Goal: Feedback & Contribution: Submit feedback/report problem

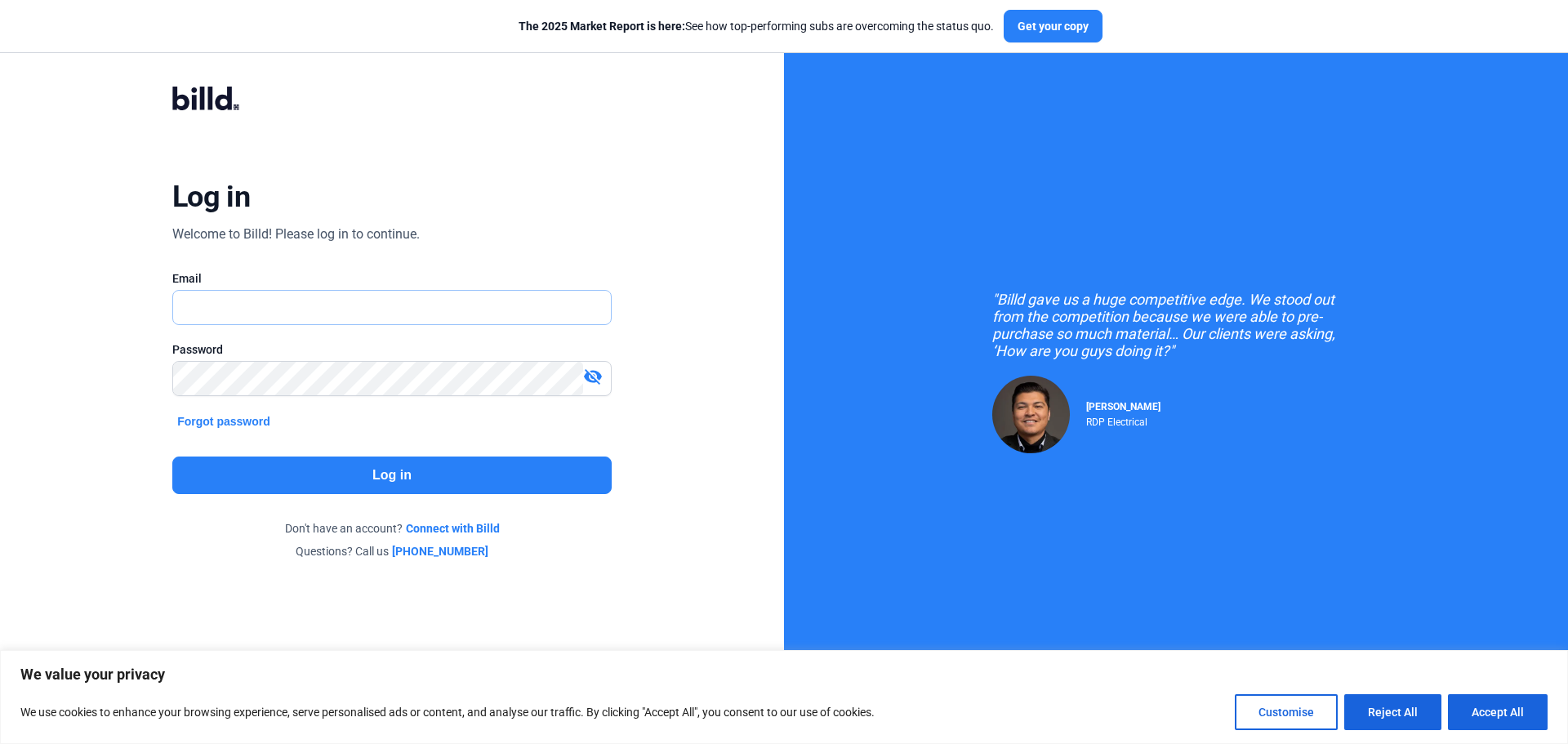
type input "[DOMAIN_NAME][EMAIL_ADDRESS][DOMAIN_NAME]"
click at [438, 472] on button "Log in" at bounding box center [391, 475] width 439 height 37
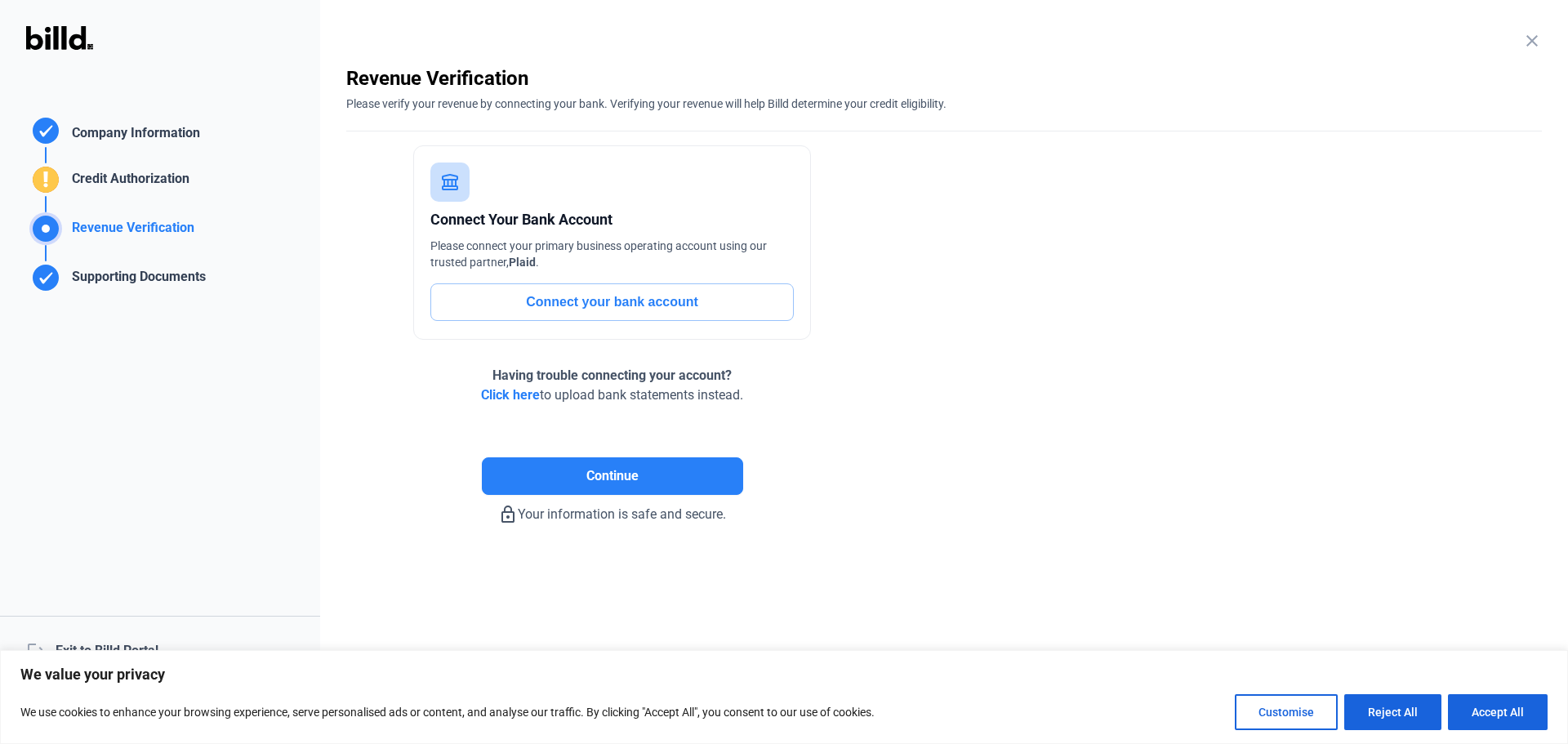
click at [111, 645] on div "logout Exit to Billd Portal" at bounding box center [159, 651] width 320 height 70
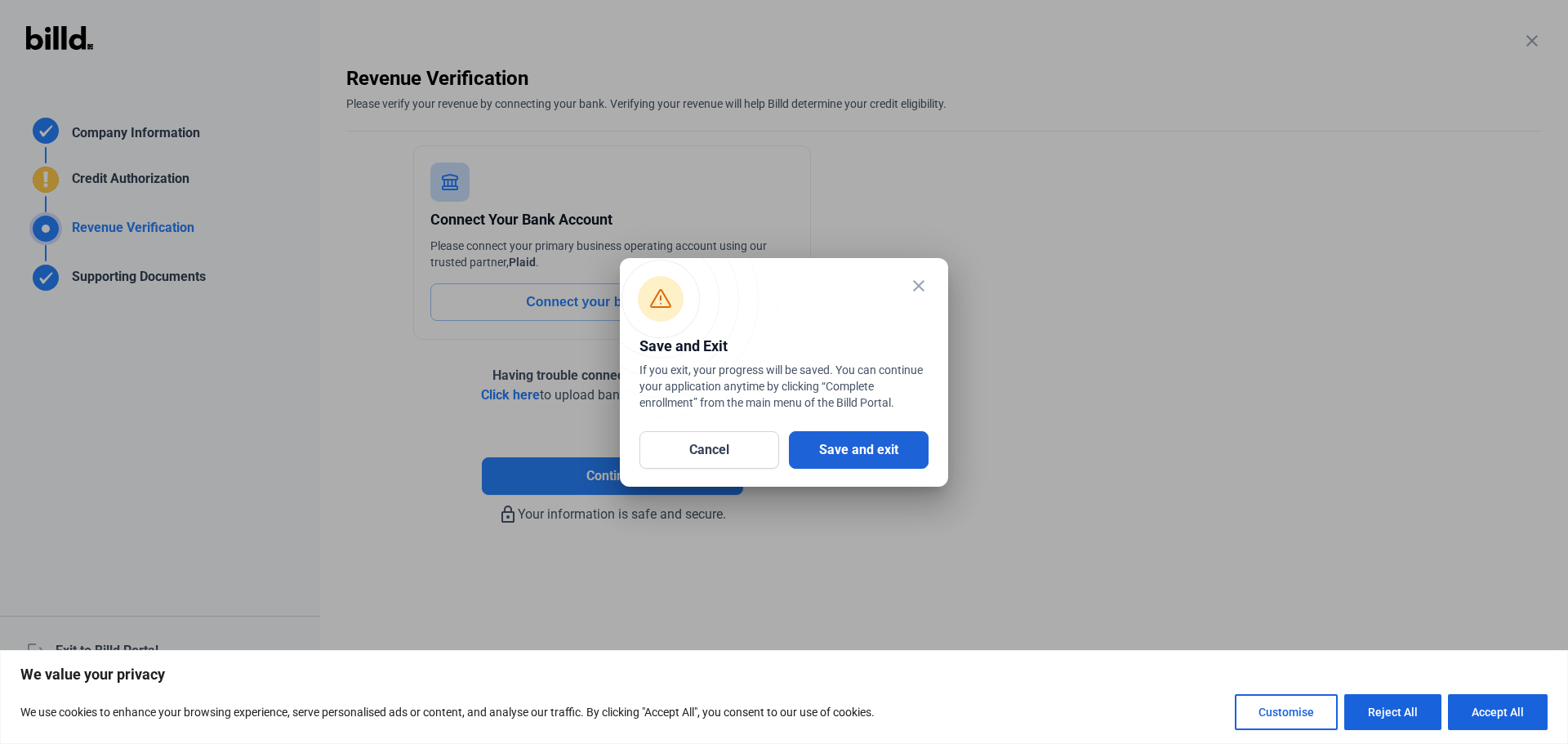
click at [885, 455] on button "Save and exit" at bounding box center [858, 450] width 139 height 37
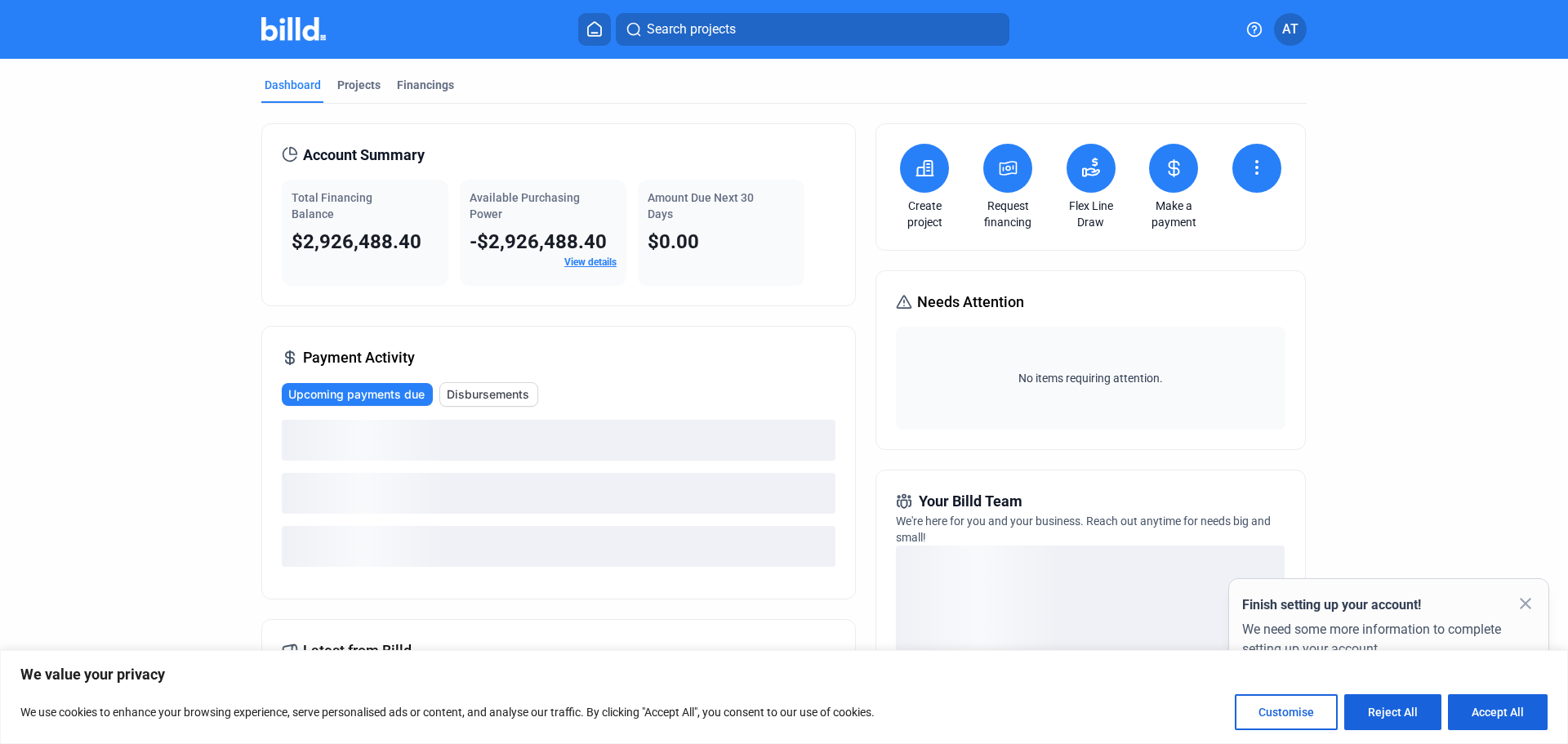
click at [1257, 27] on icon at bounding box center [1255, 29] width 13 height 13
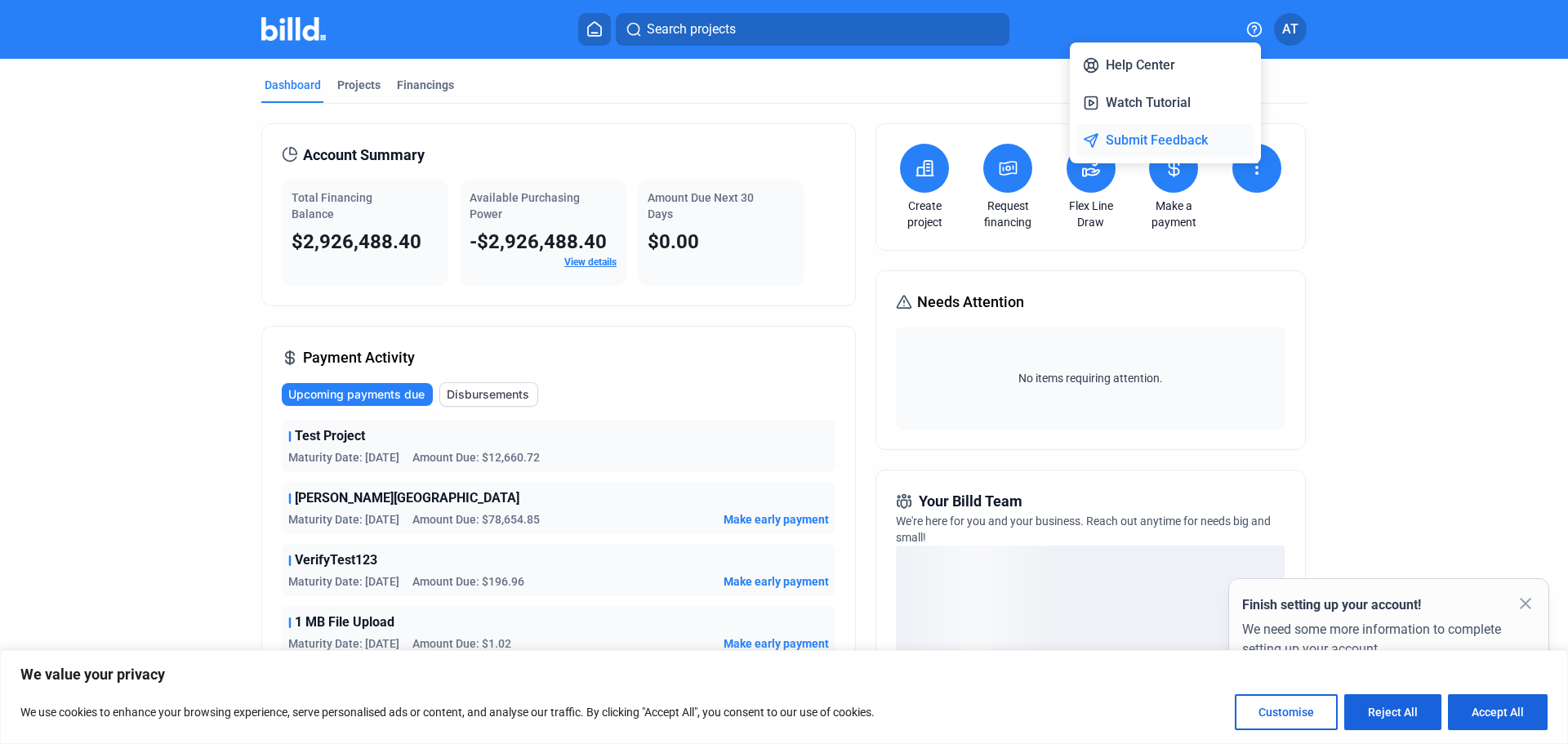
click at [1177, 143] on button "Submit Feedback" at bounding box center [1164, 140] width 178 height 33
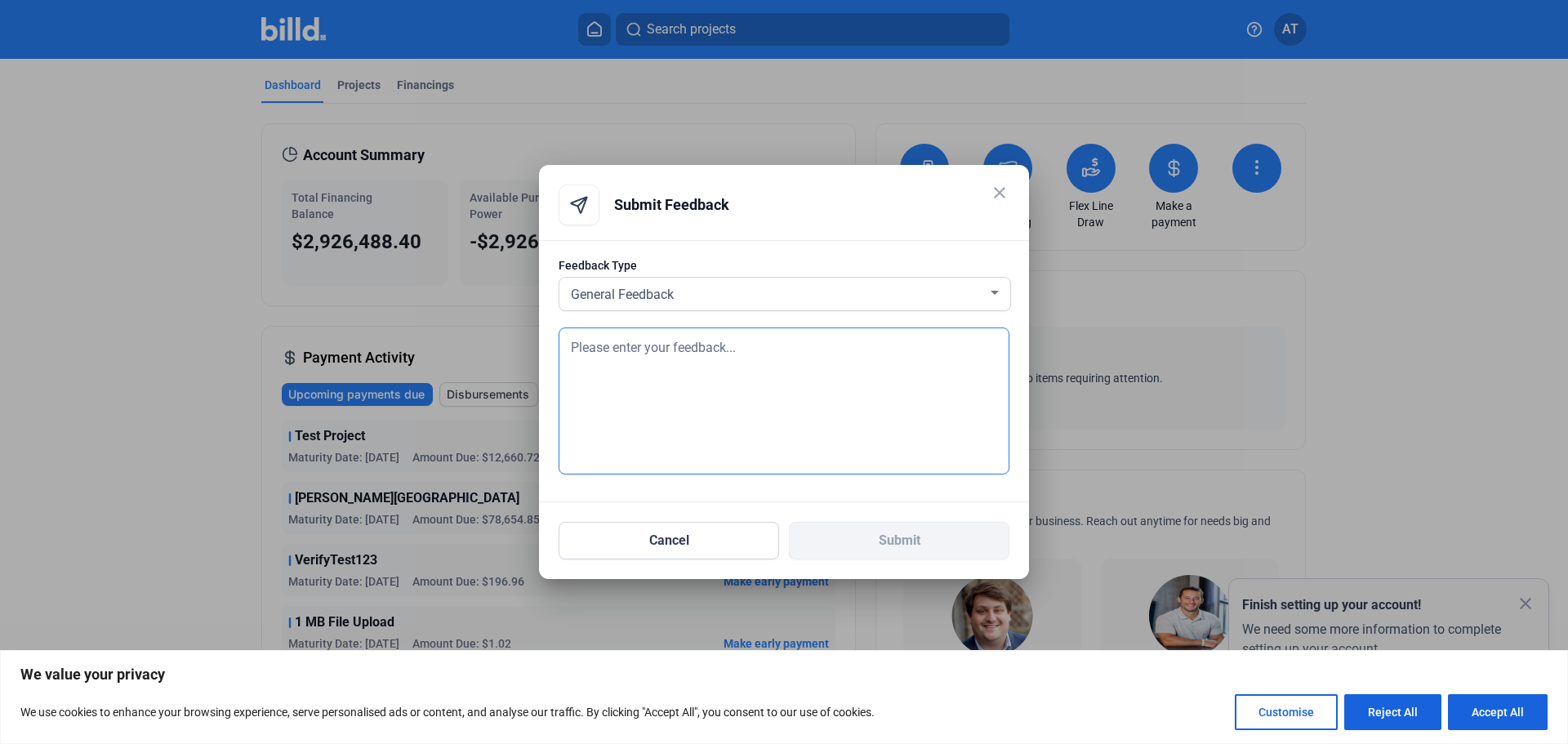
click at [693, 360] on textarea at bounding box center [783, 401] width 451 height 147
type textarea "Test"
click at [894, 540] on button "Submit" at bounding box center [898, 540] width 220 height 37
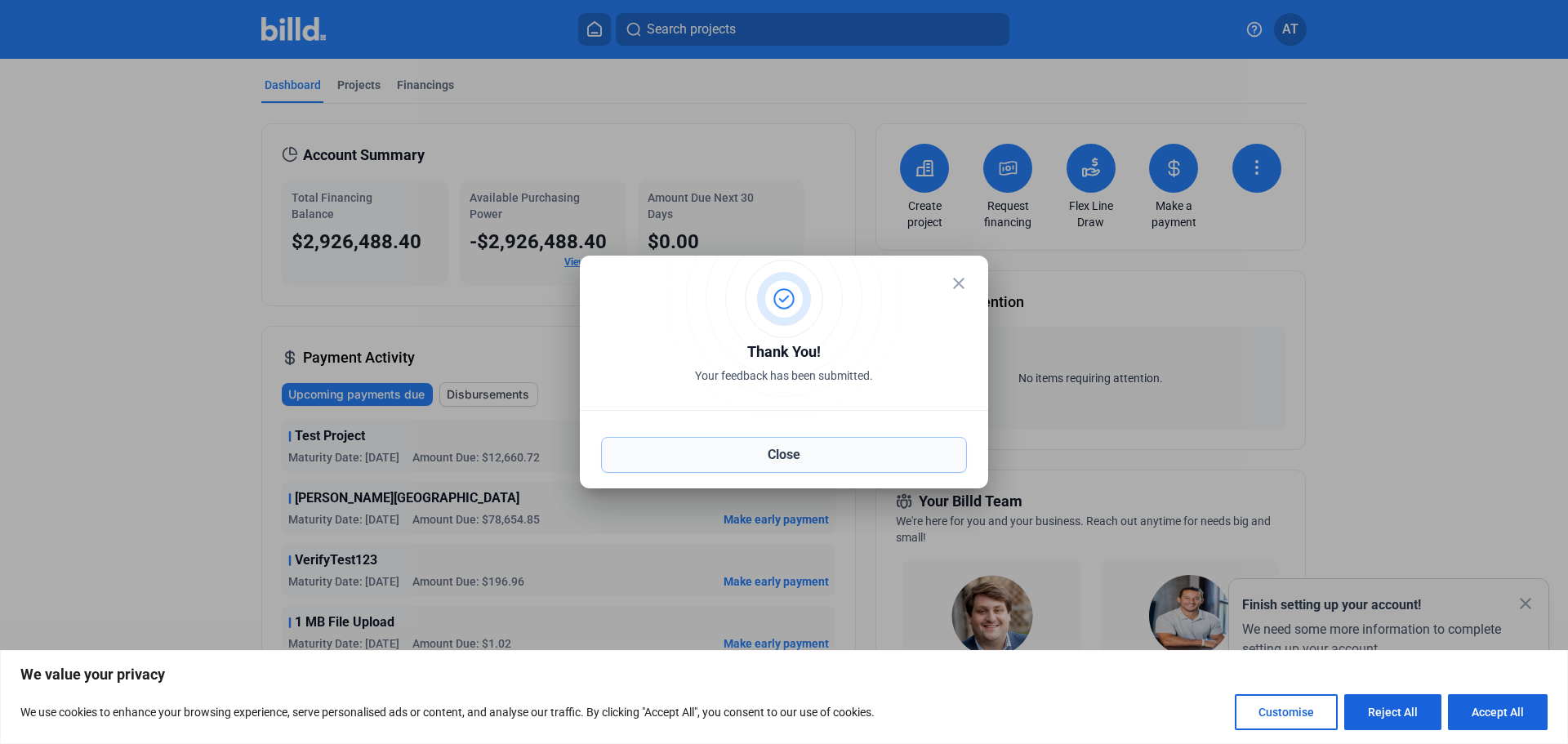
click at [870, 457] on button "Close" at bounding box center [783, 455] width 366 height 36
